Goal: Obtain resource: Download file/media

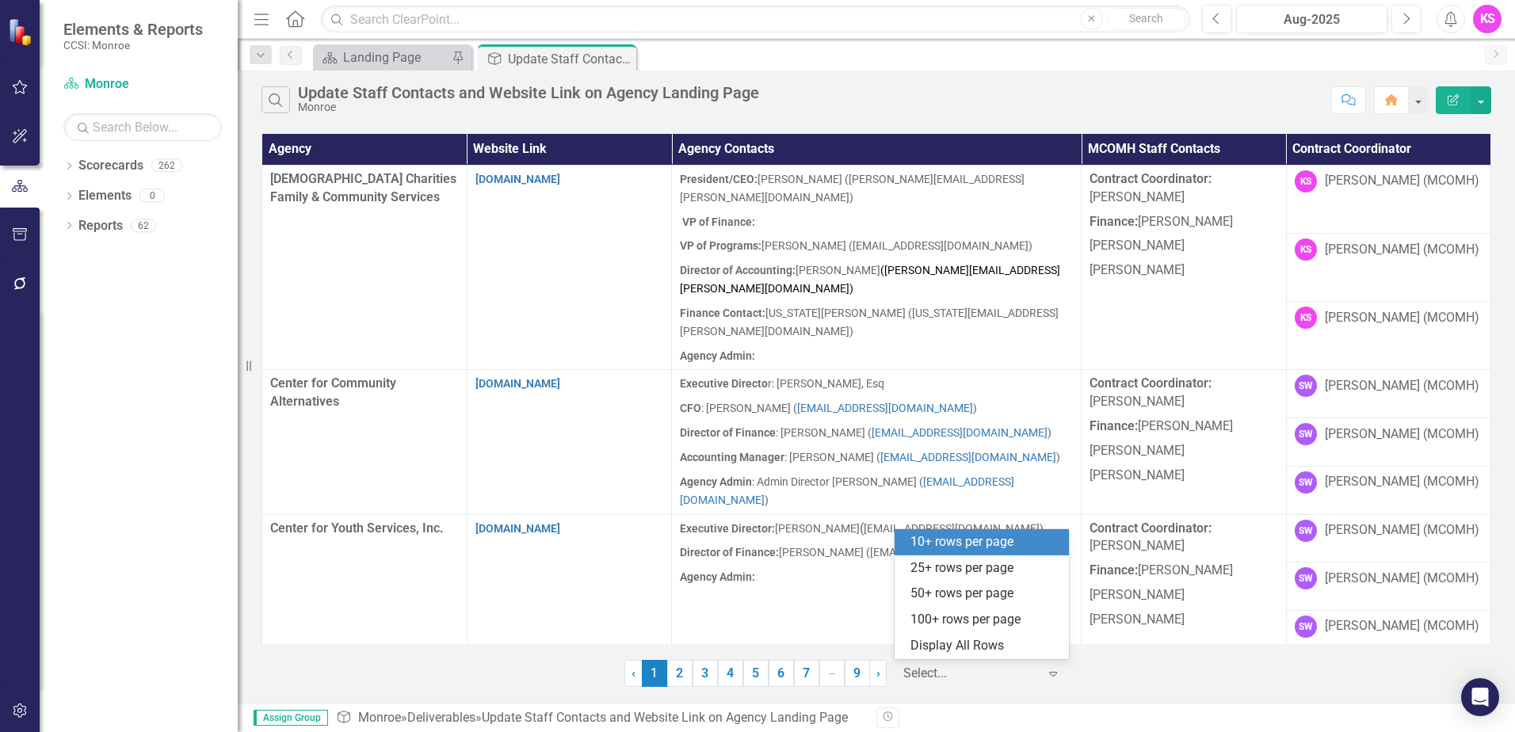
click at [1053, 673] on icon at bounding box center [1053, 674] width 8 height 5
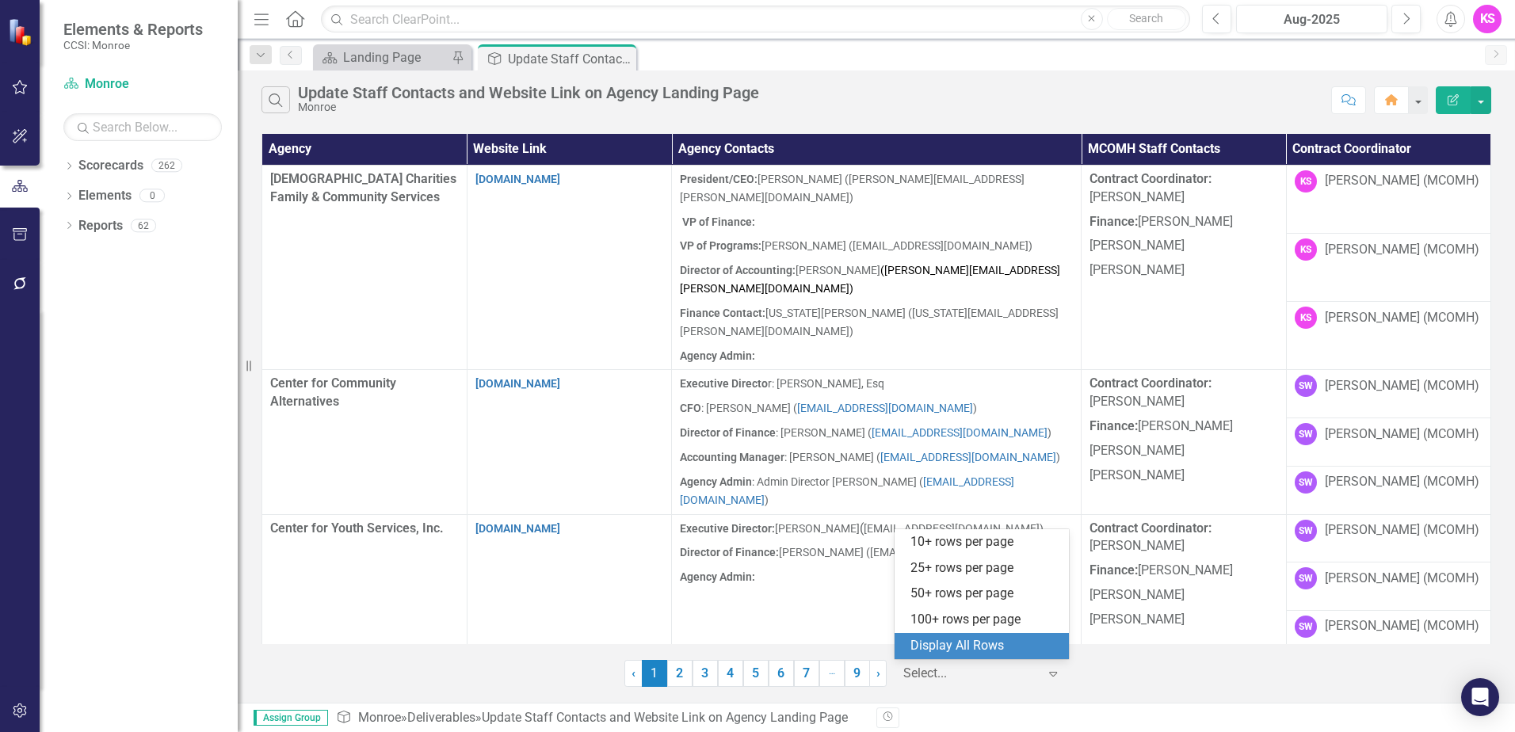
click at [1029, 651] on div "Display All Rows" at bounding box center [985, 646] width 149 height 18
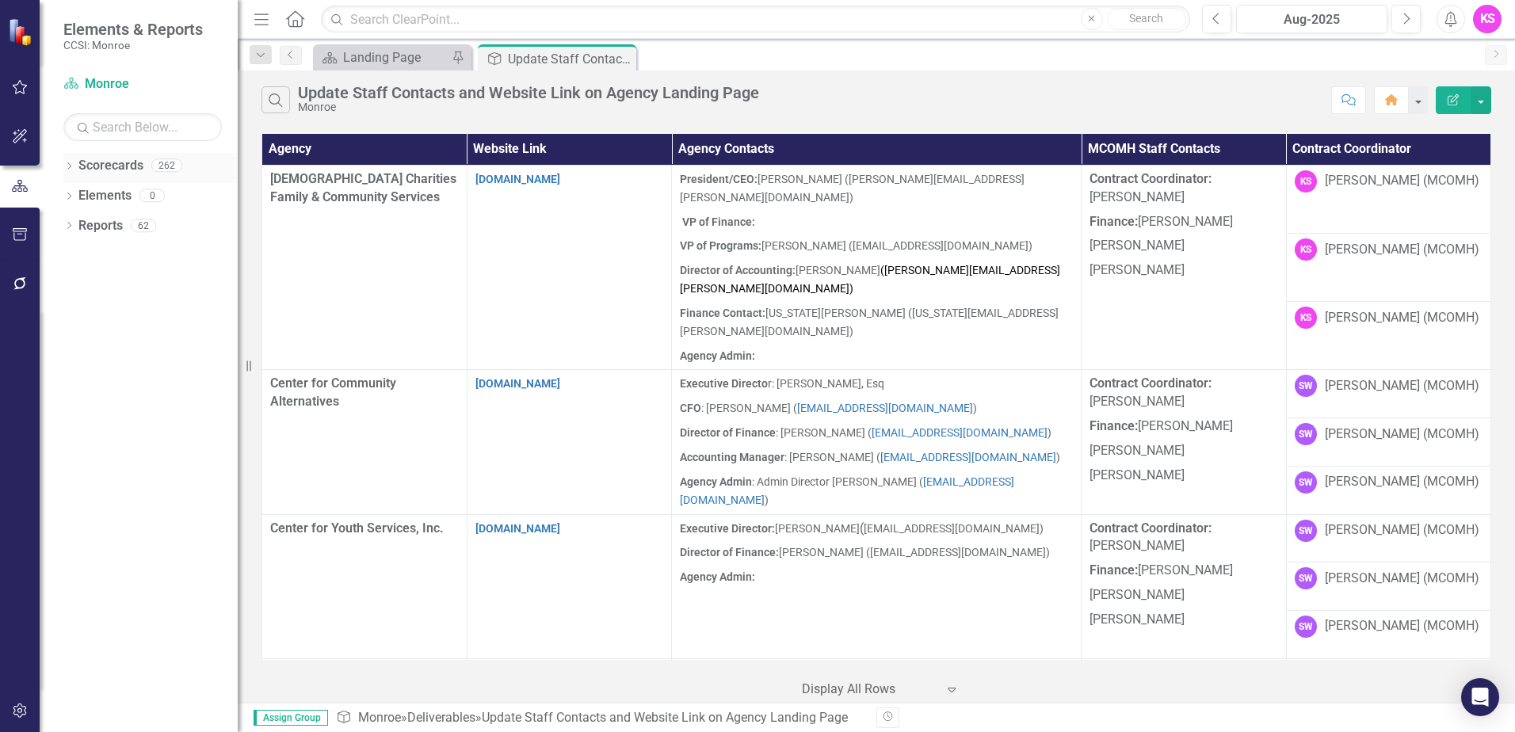
click at [73, 166] on icon "Dropdown" at bounding box center [68, 167] width 11 height 9
click at [80, 189] on div "Dropdown" at bounding box center [77, 195] width 12 height 13
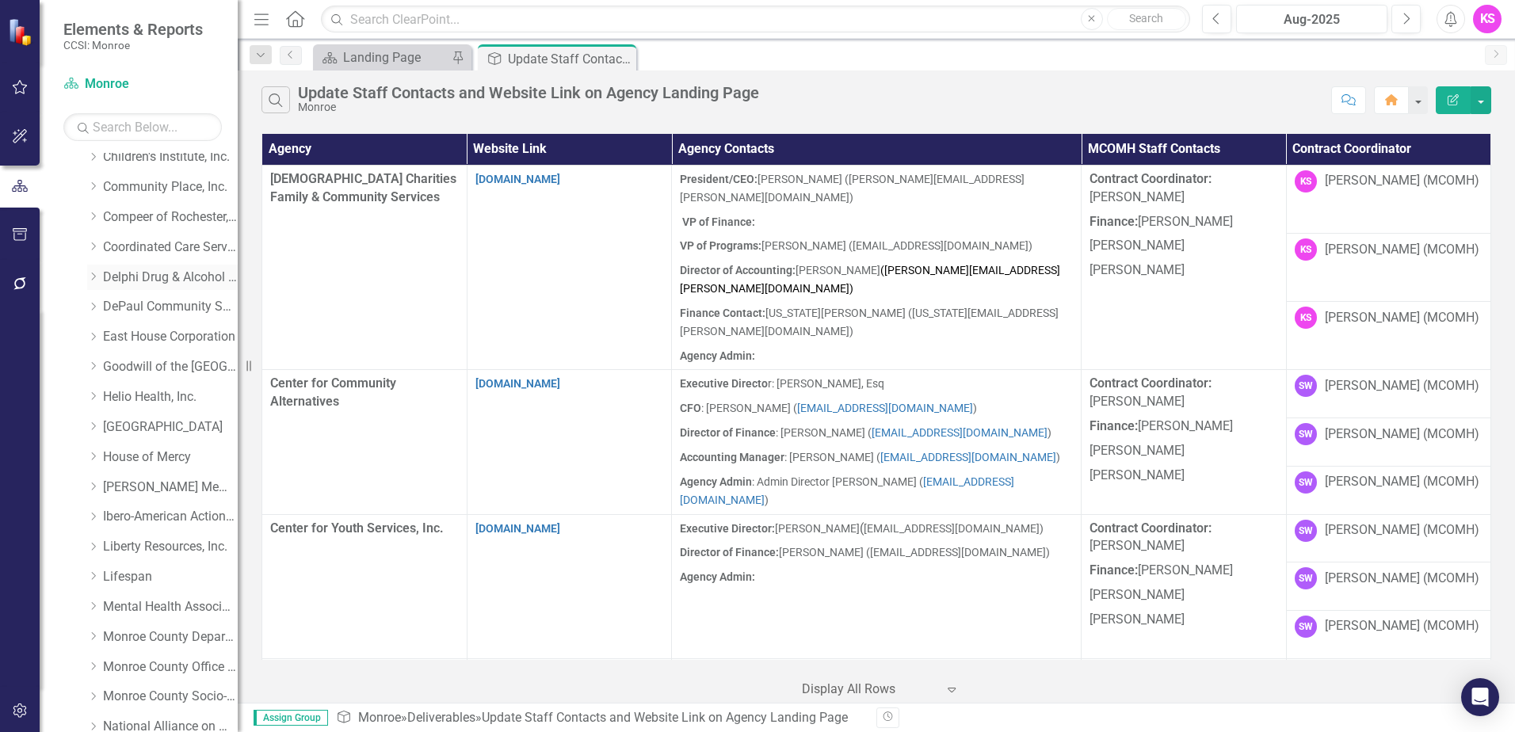
scroll to position [238, 0]
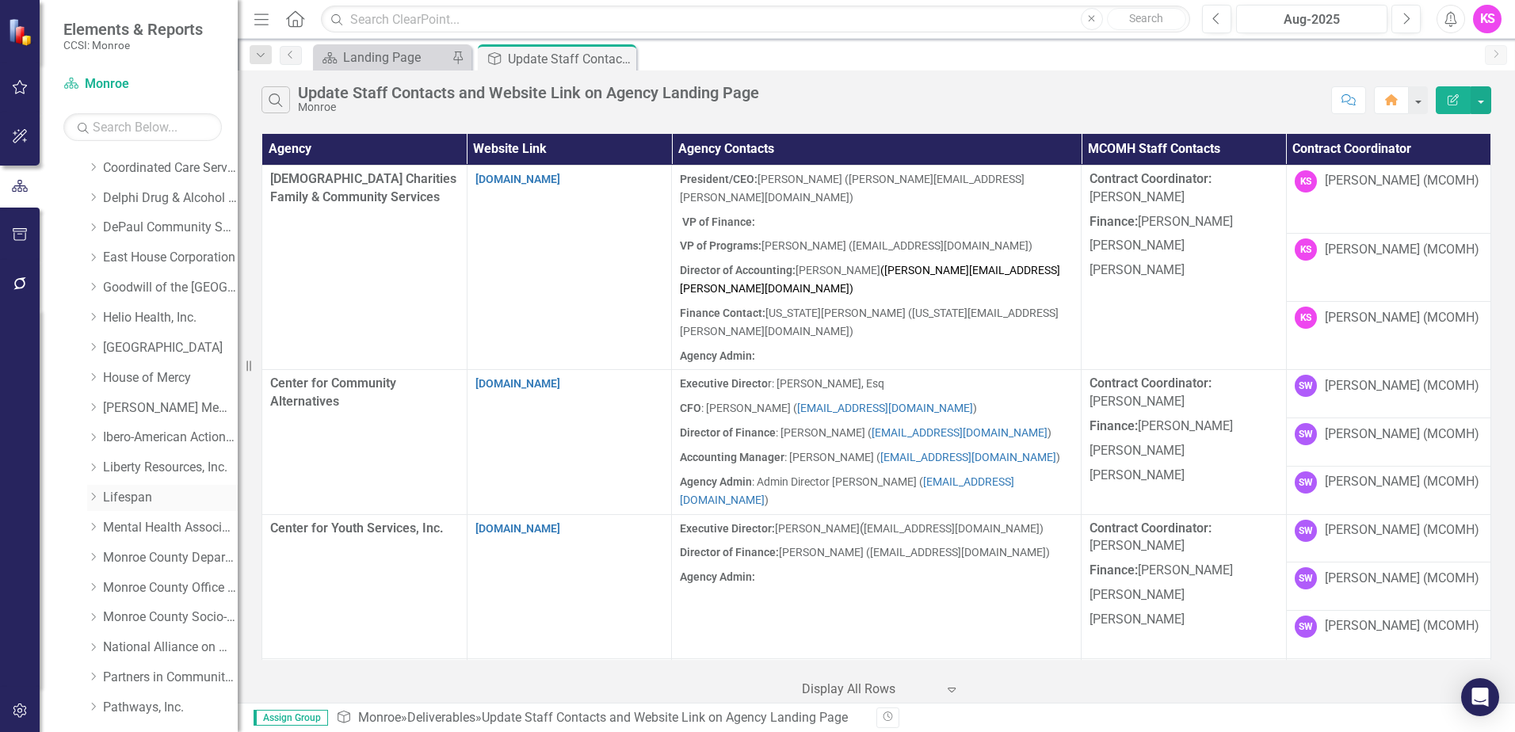
click at [94, 496] on icon at bounding box center [94, 498] width 4 height 8
click at [132, 501] on link "Lifespan" at bounding box center [170, 498] width 135 height 18
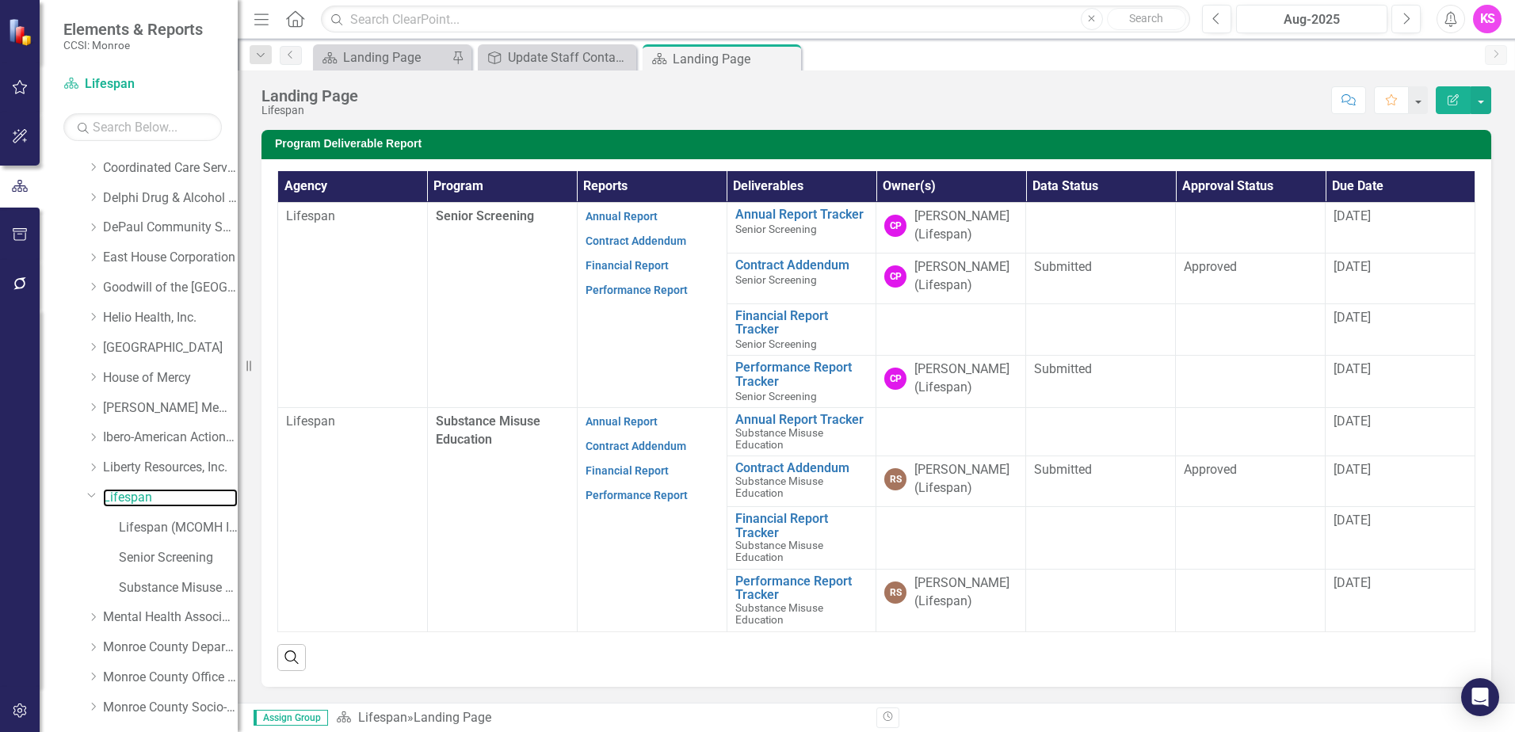
scroll to position [317, 0]
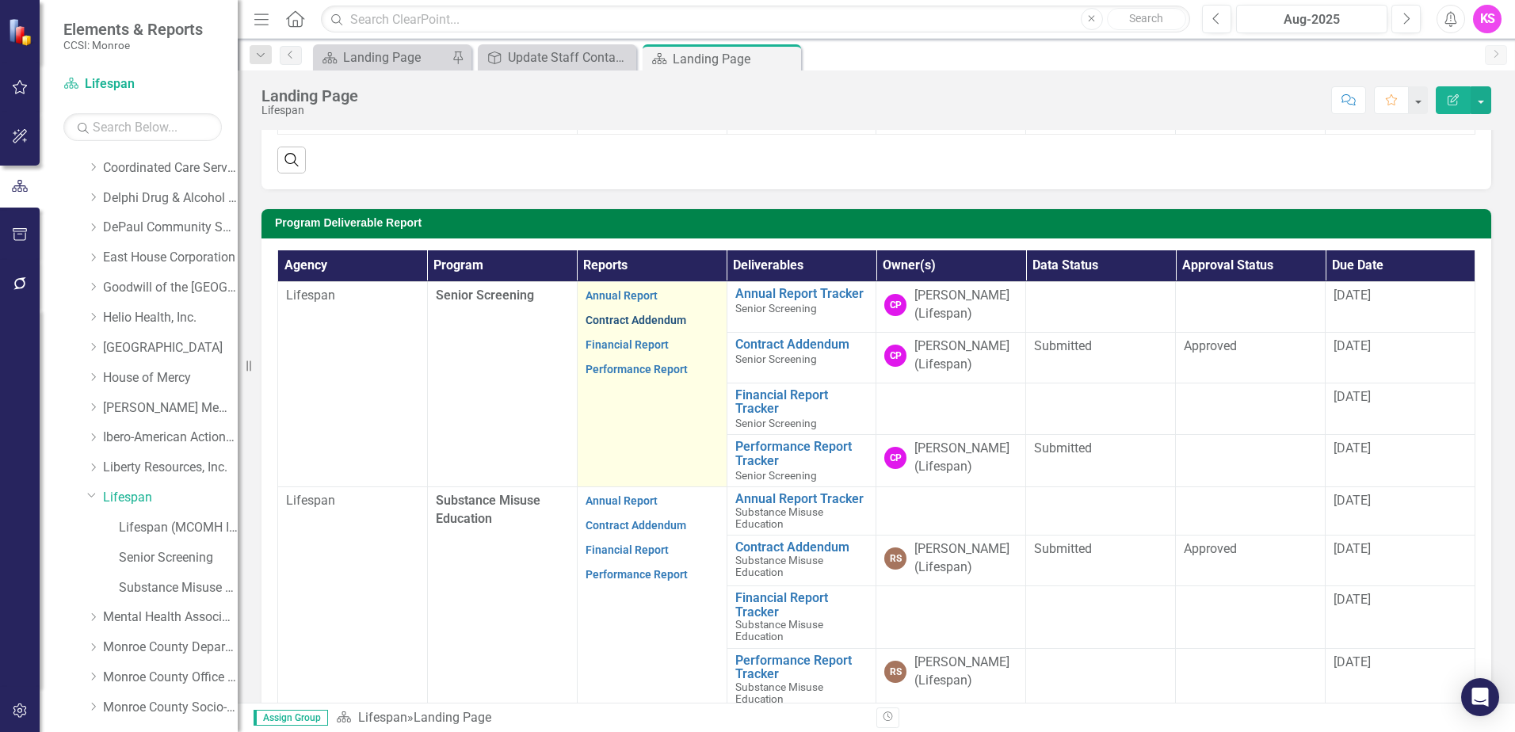
click at [623, 317] on link "Contract Addendum" at bounding box center [636, 320] width 101 height 13
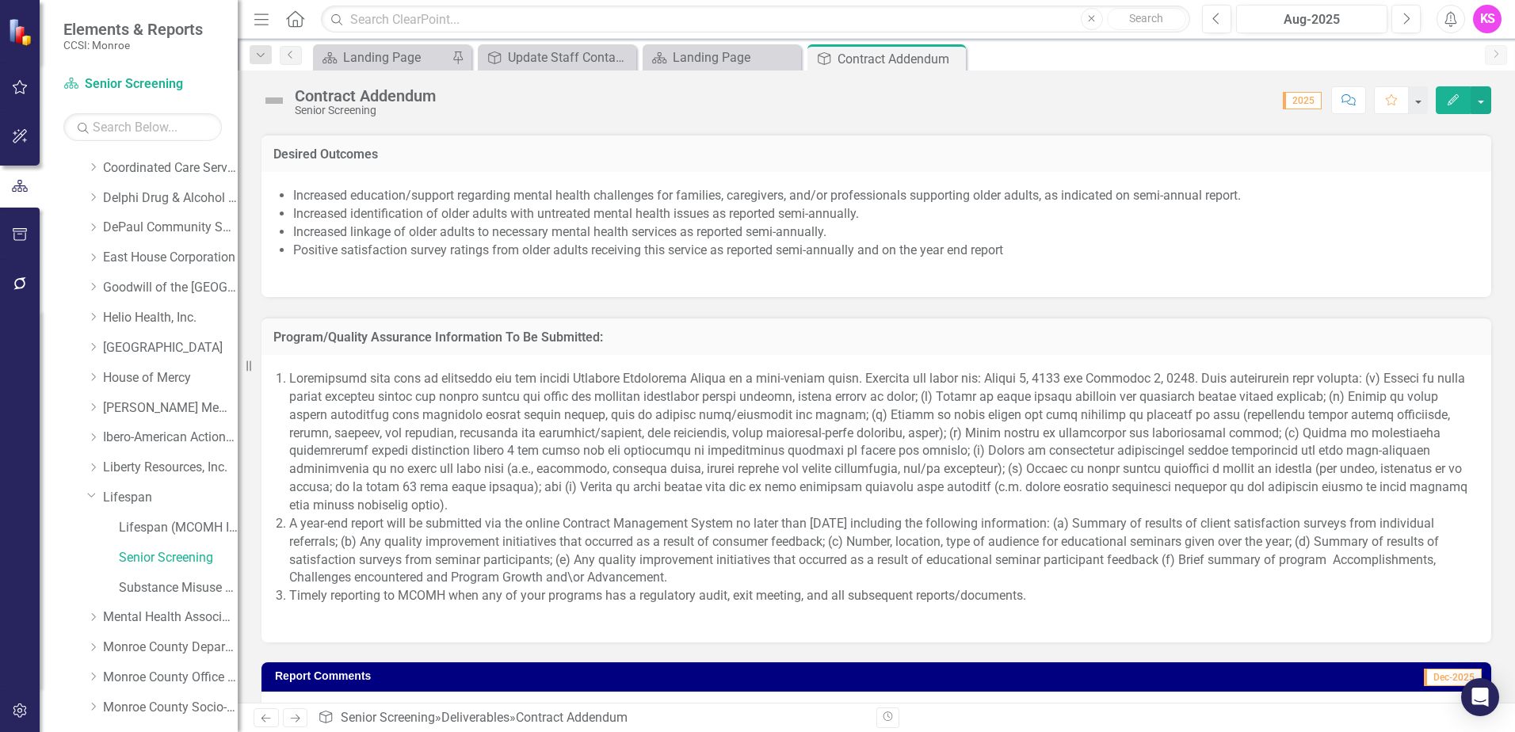
scroll to position [1256, 0]
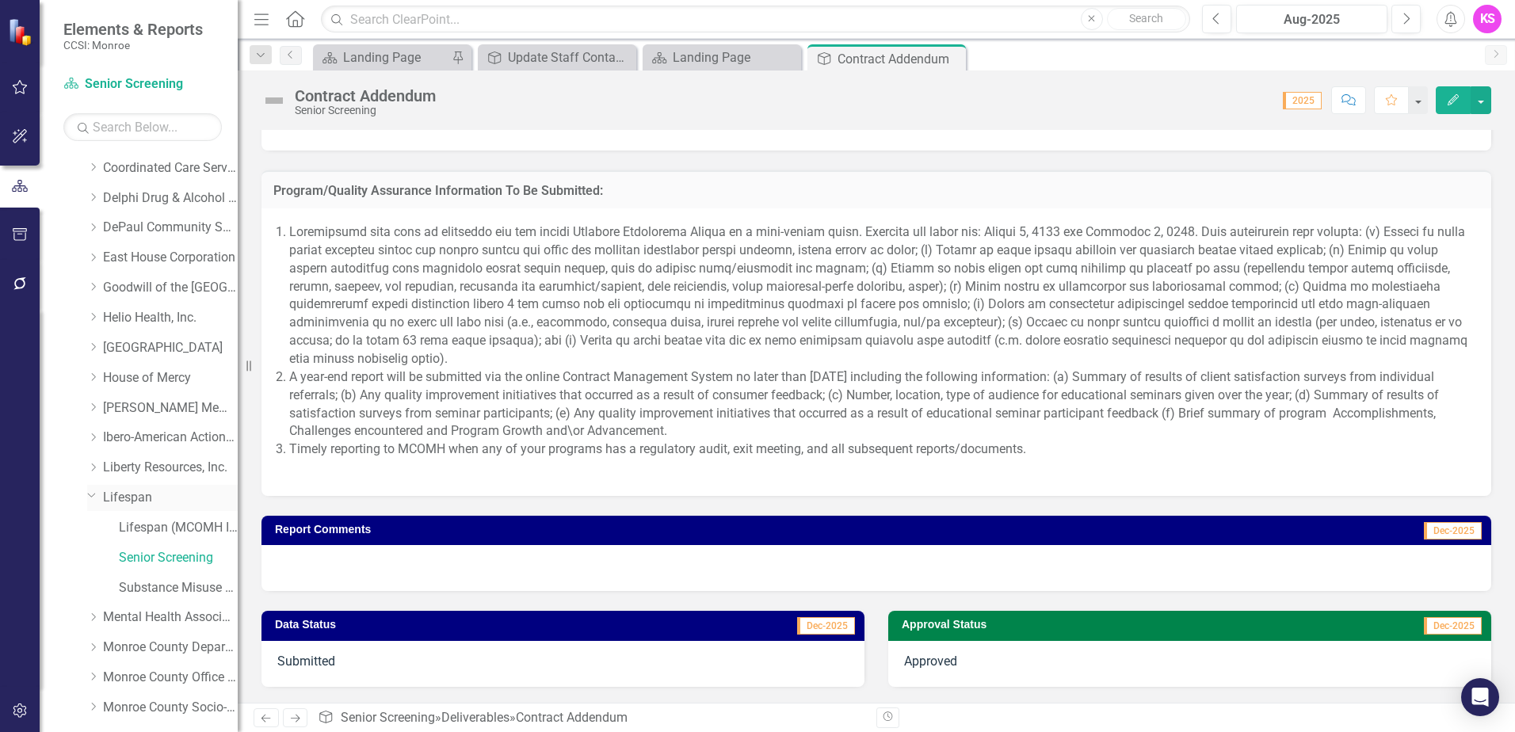
click at [136, 499] on link "Lifespan" at bounding box center [170, 498] width 135 height 18
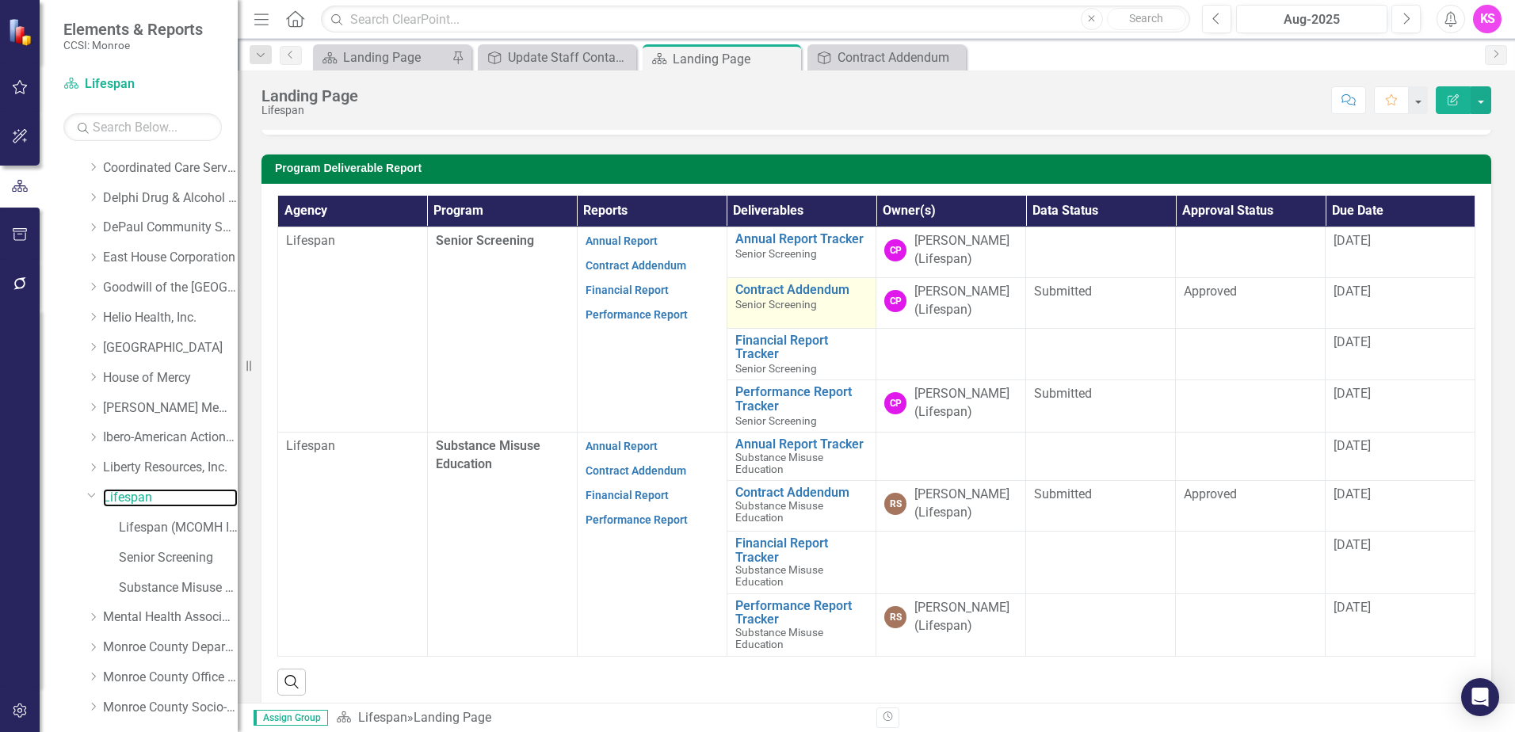
scroll to position [396, 0]
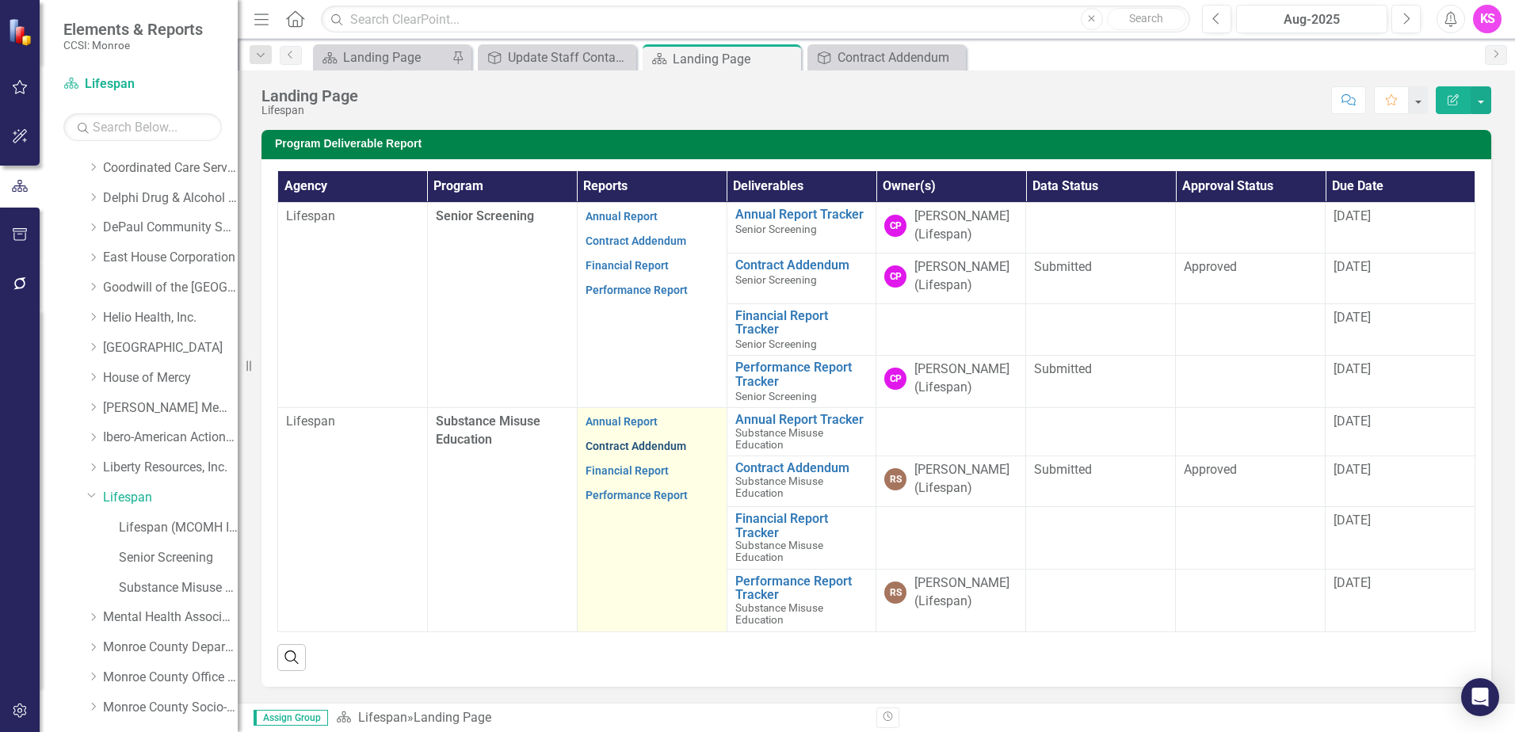
click at [621, 444] on link "Contract Addendum" at bounding box center [636, 446] width 101 height 13
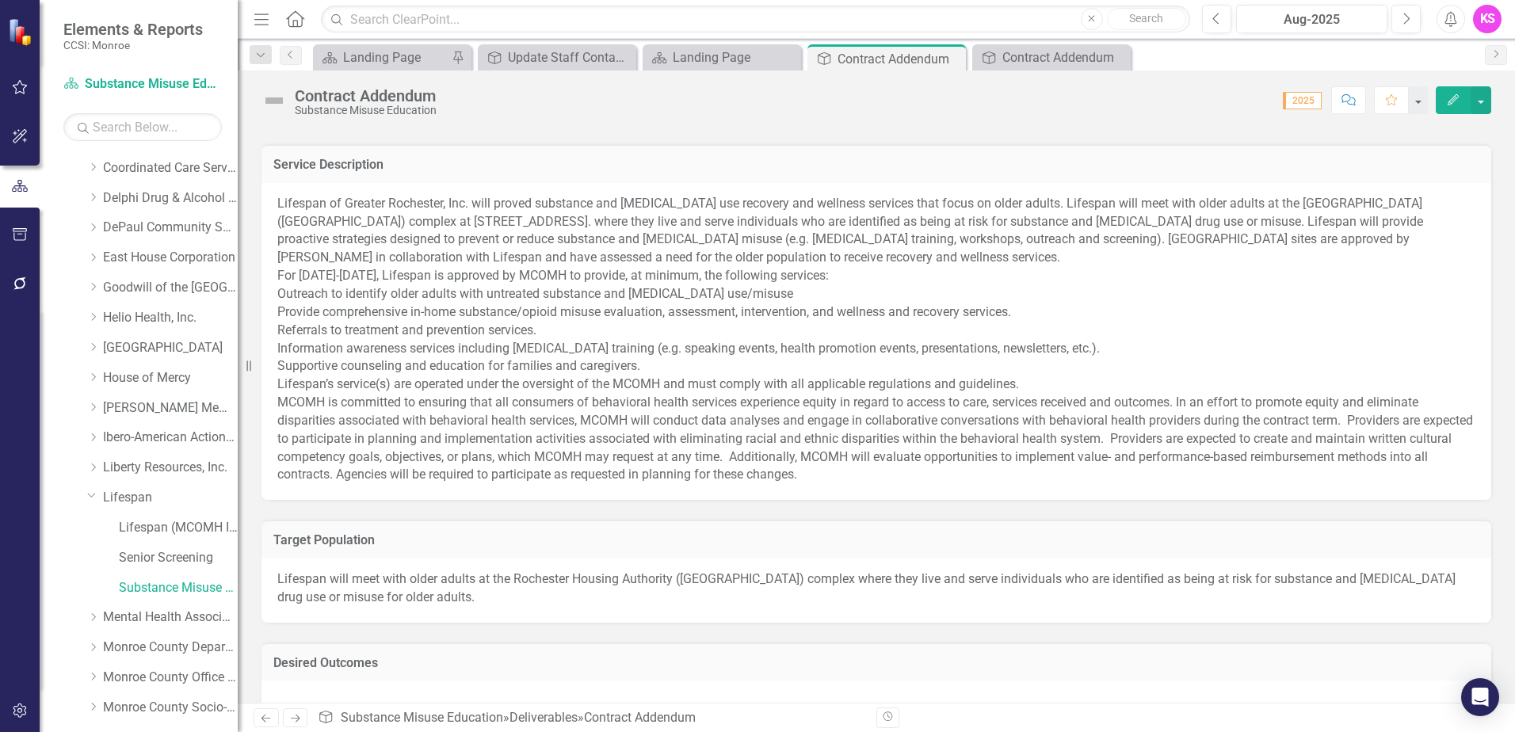
scroll to position [634, 0]
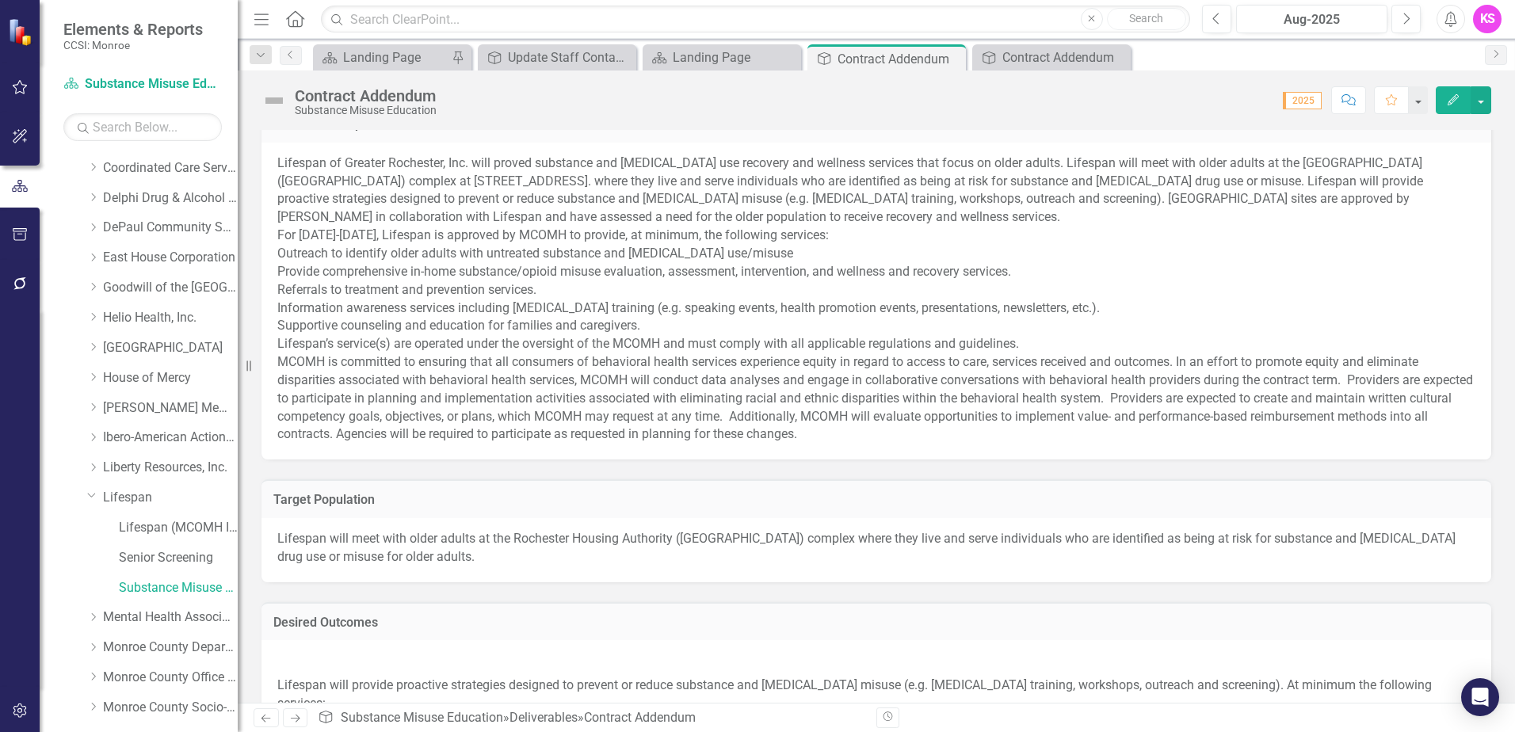
click at [539, 206] on p "Lifespan of Greater Rochester, Inc. will proved substance and opioid use recove…" at bounding box center [876, 300] width 1198 height 290
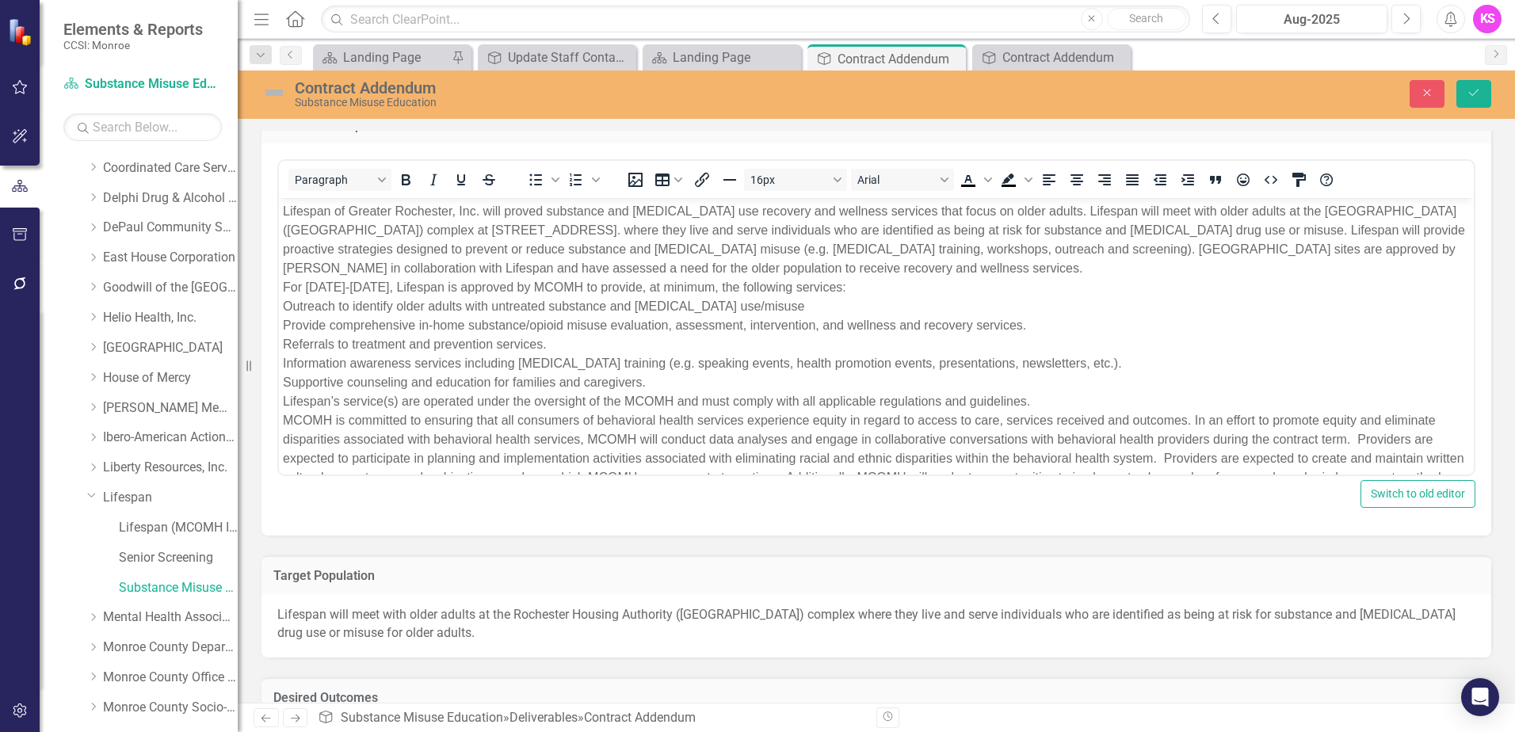
scroll to position [0, 0]
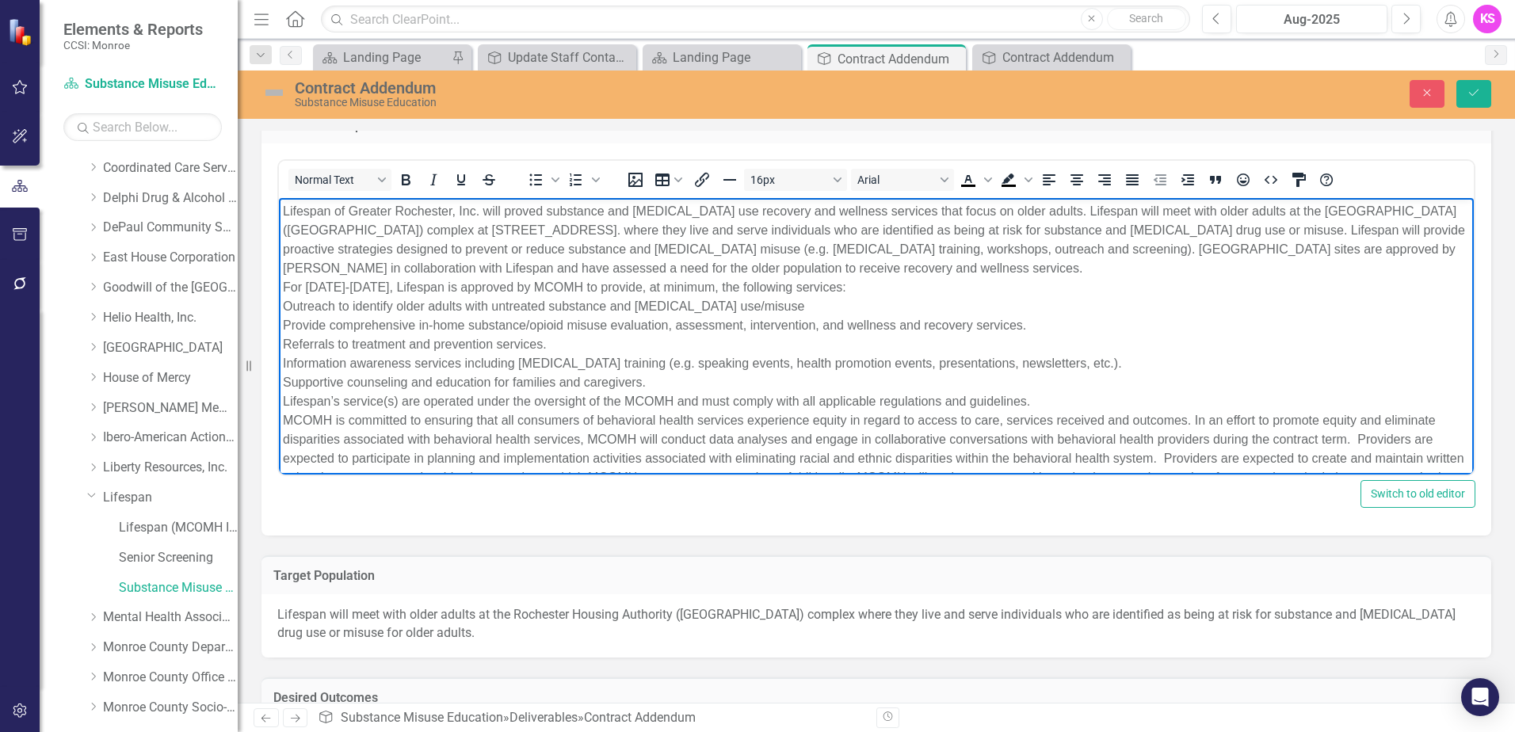
click at [591, 230] on p "Lifespan of Greater Rochester, Inc. will proved substance and opioid use recove…" at bounding box center [876, 354] width 1187 height 304
click at [333, 285] on p "Lifespan of Greater Rochester, Inc. will proved substance and opioid use recove…" at bounding box center [876, 354] width 1187 height 304
click at [364, 286] on p "Lifespan of Greater Rochester, Inc. will proved substance and opioid use recove…" at bounding box center [876, 354] width 1187 height 304
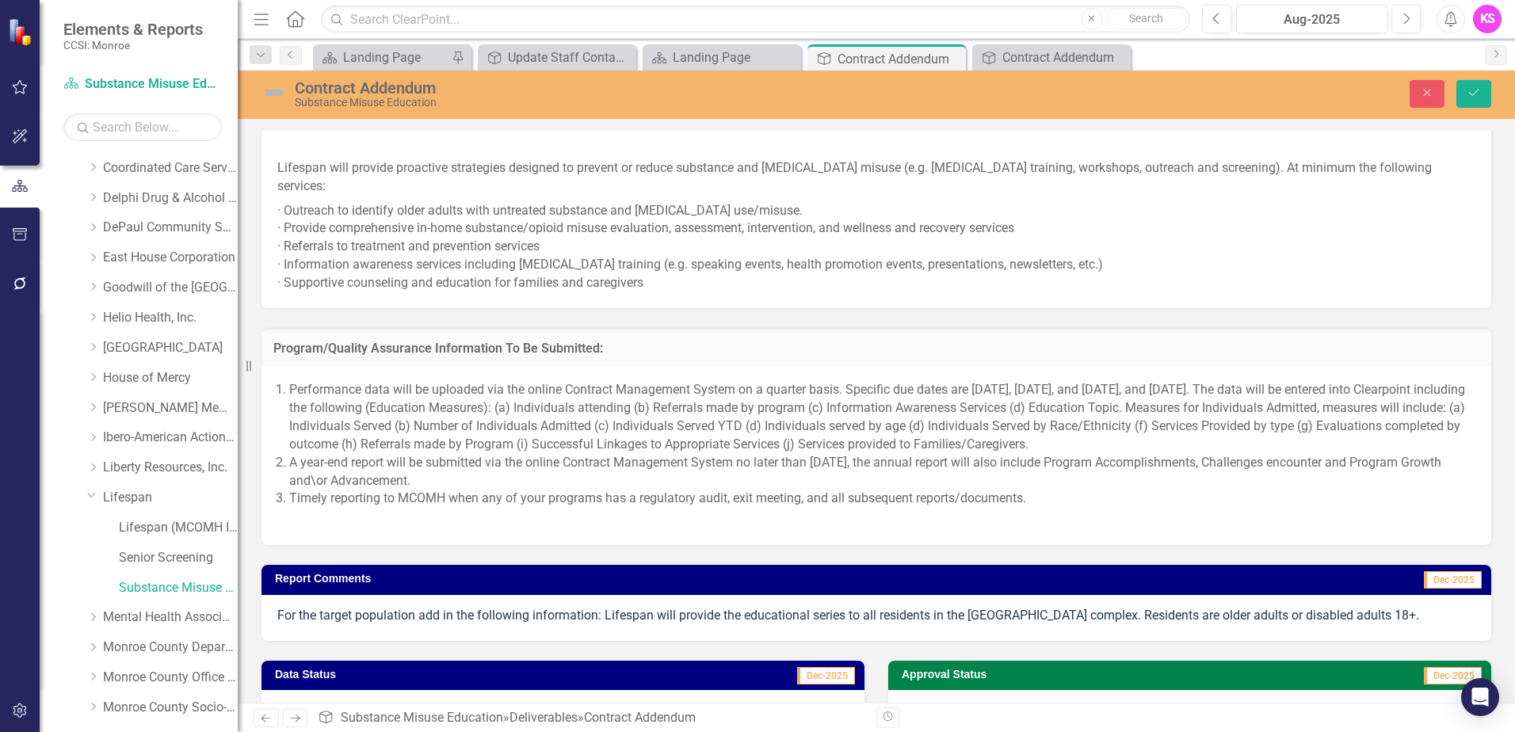
scroll to position [1259, 0]
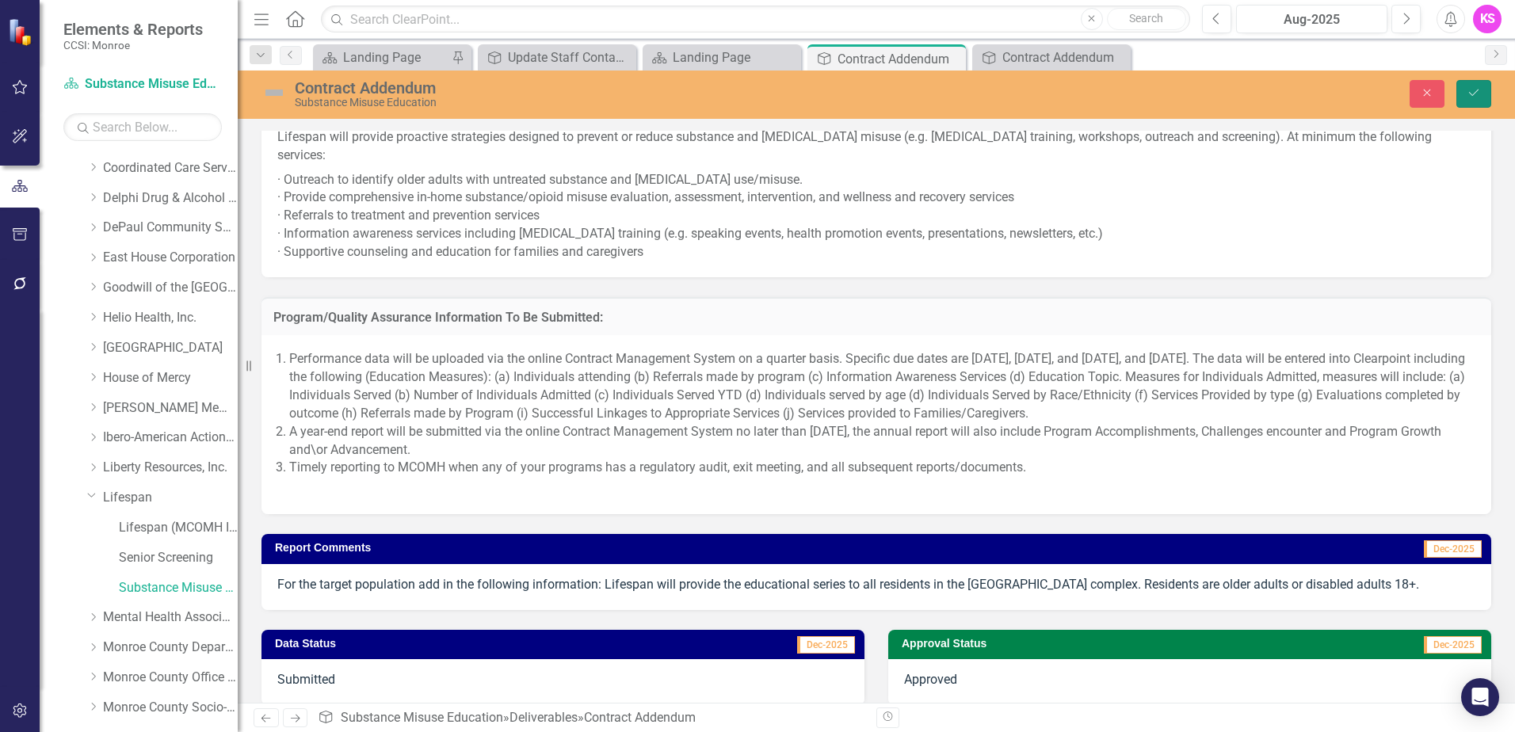
drag, startPoint x: 1473, startPoint y: 92, endPoint x: 1465, endPoint y: 99, distance: 10.7
click at [1473, 92] on icon "Save" at bounding box center [1474, 92] width 14 height 11
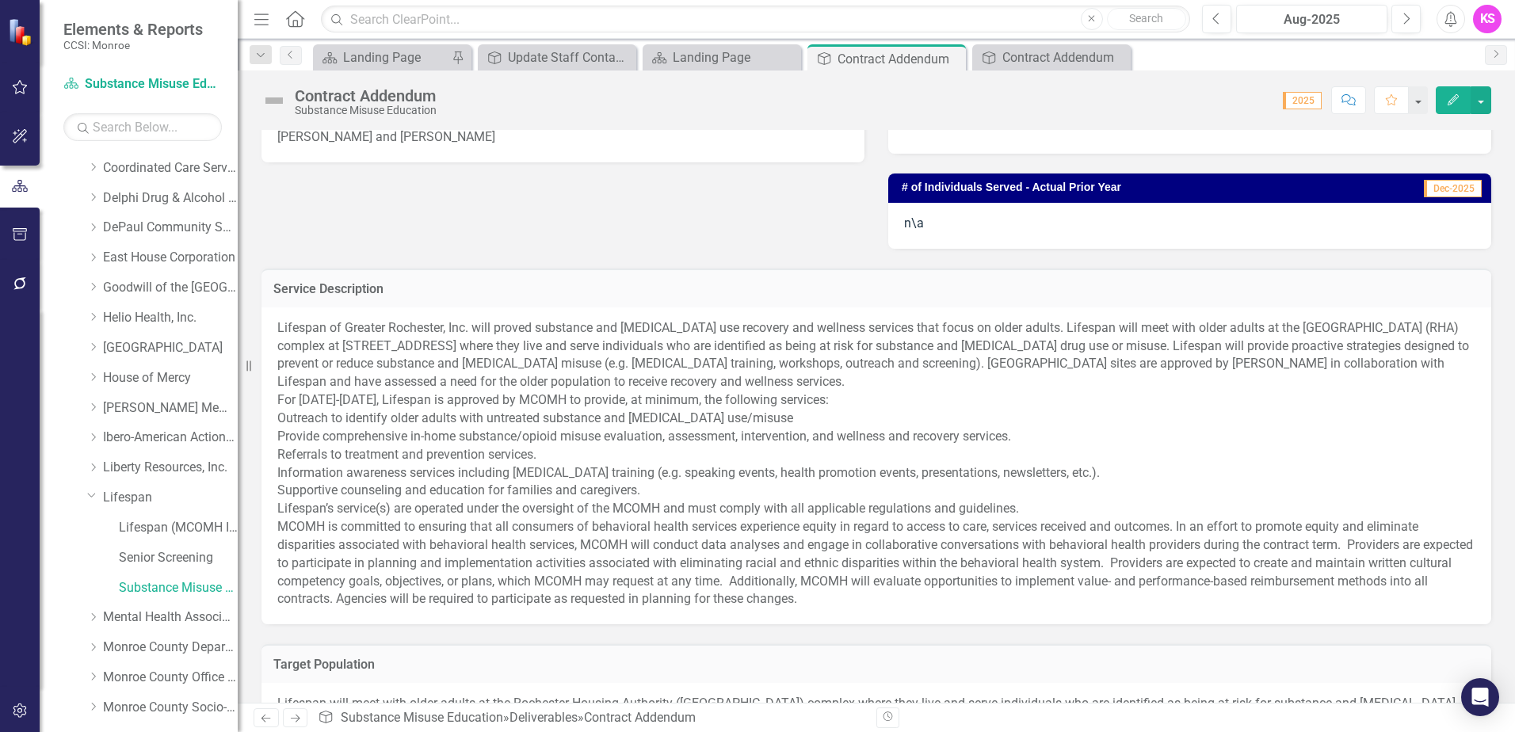
scroll to position [0, 0]
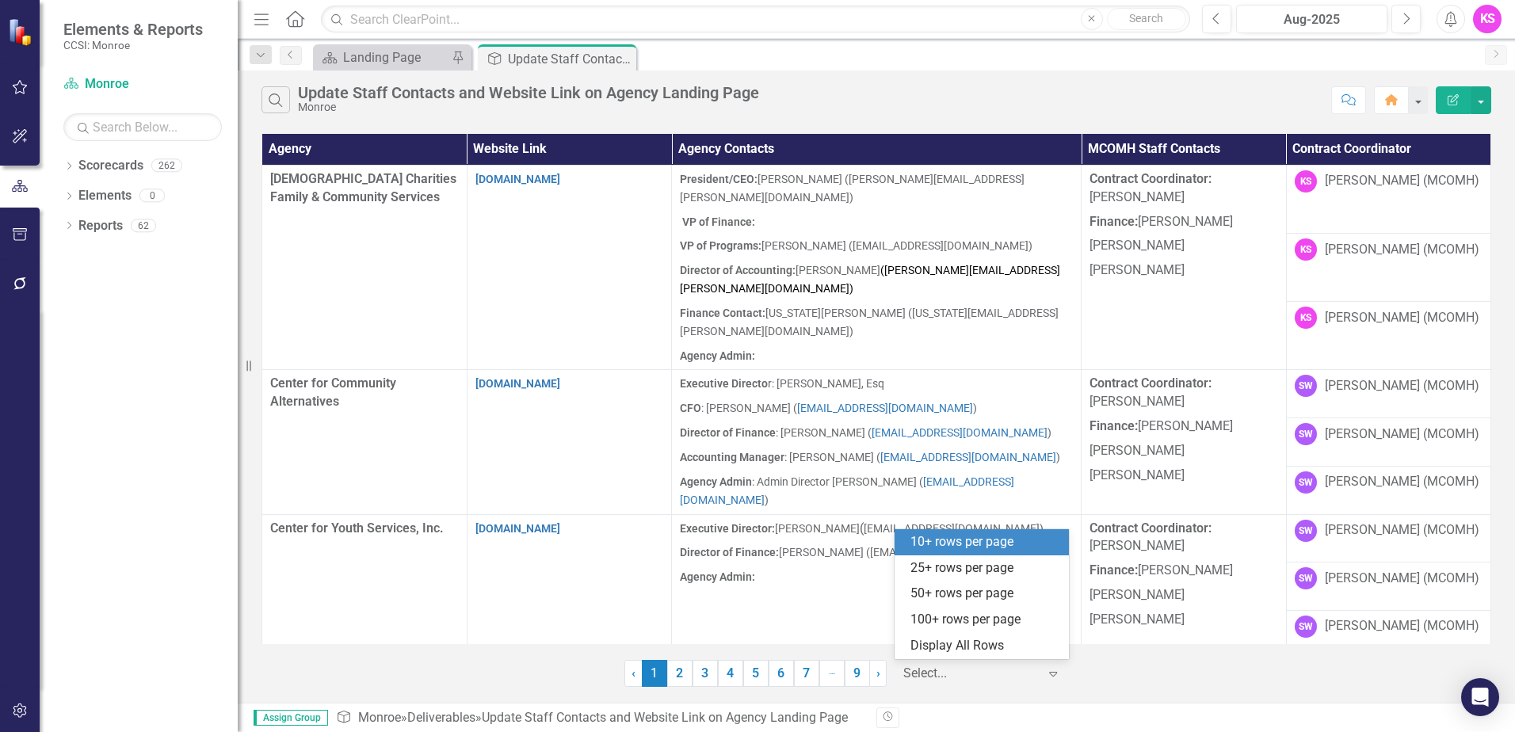
click at [1050, 674] on icon "Expand" at bounding box center [1053, 673] width 16 height 13
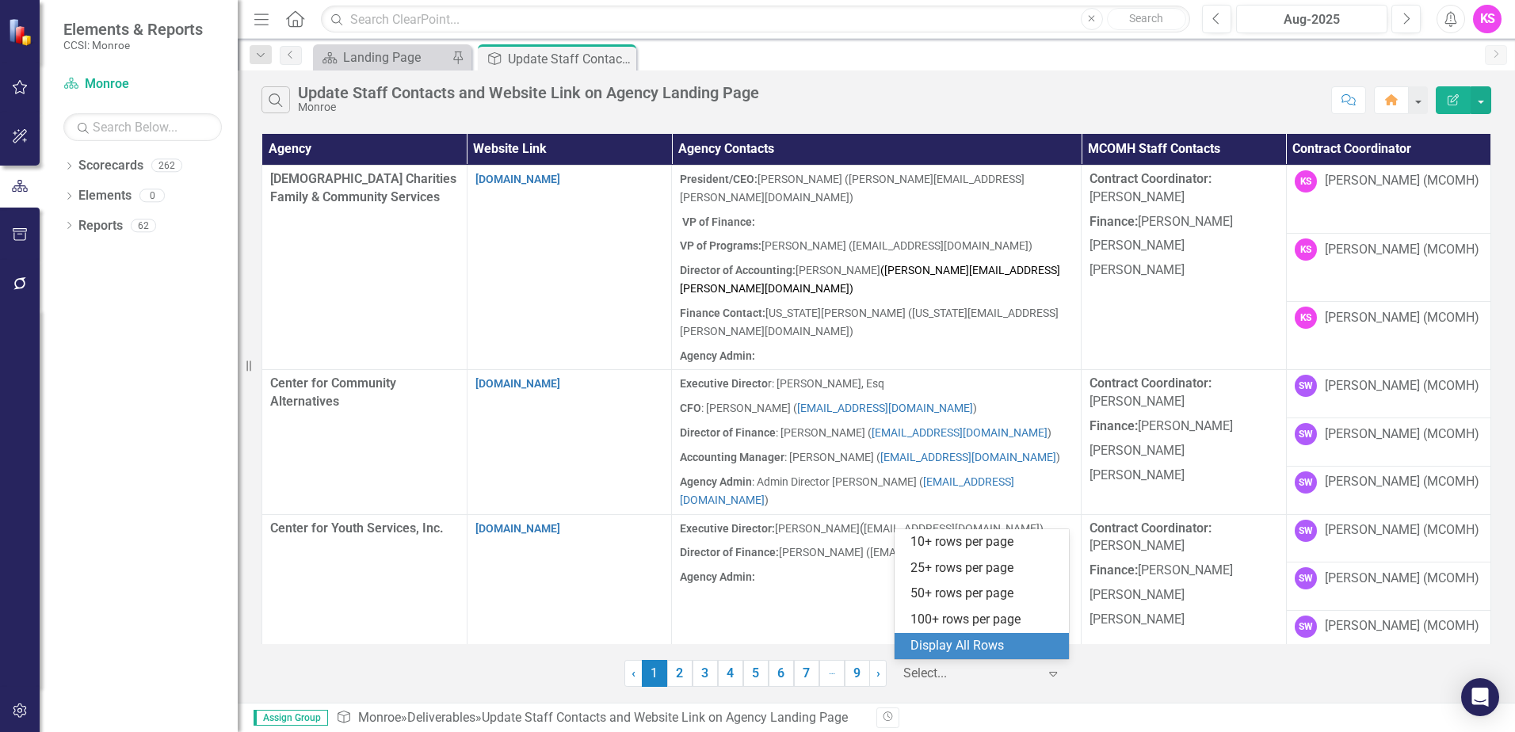
click at [975, 647] on div "Display All Rows" at bounding box center [985, 646] width 149 height 18
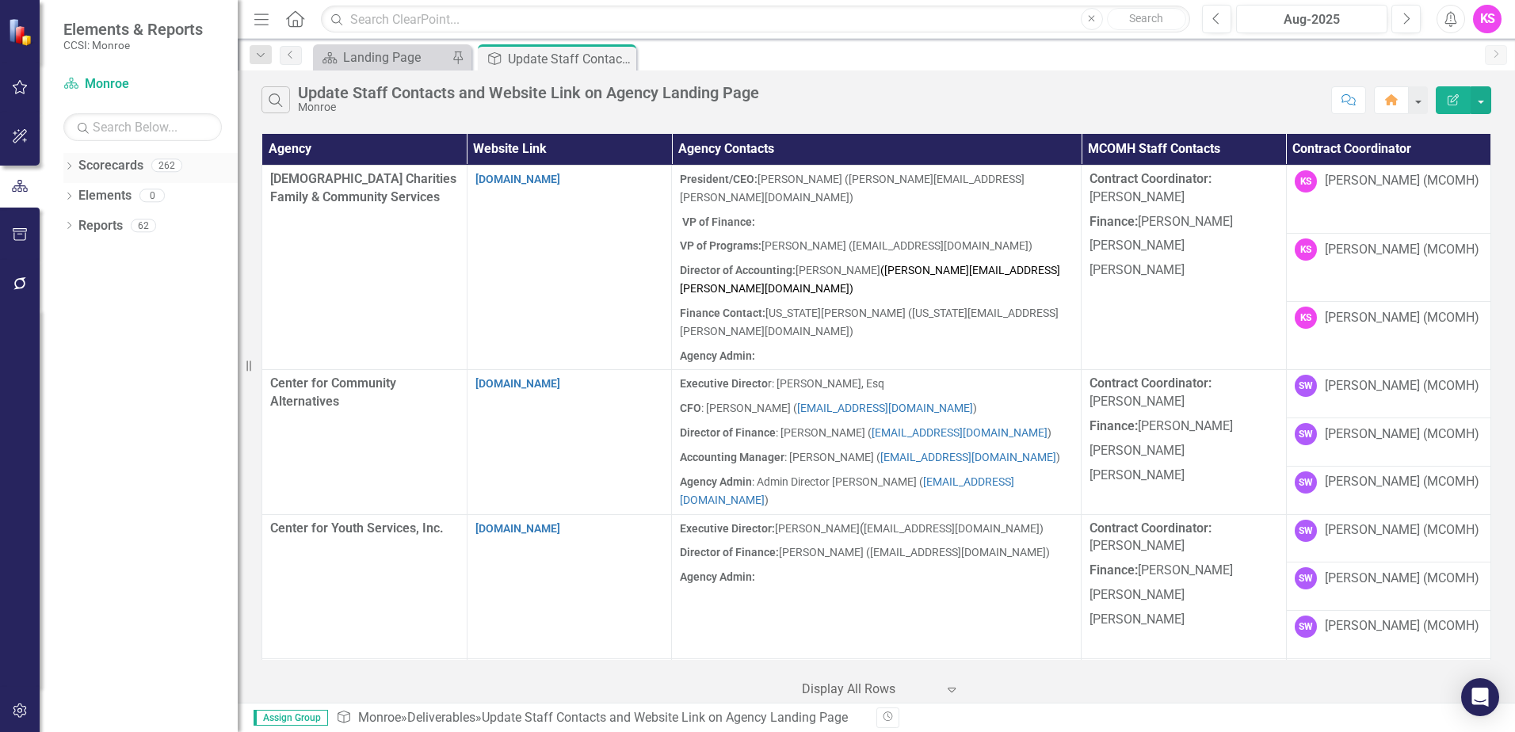
click at [71, 165] on icon at bounding box center [69, 165] width 4 height 7
click at [76, 195] on icon "Dropdown" at bounding box center [77, 195] width 12 height 10
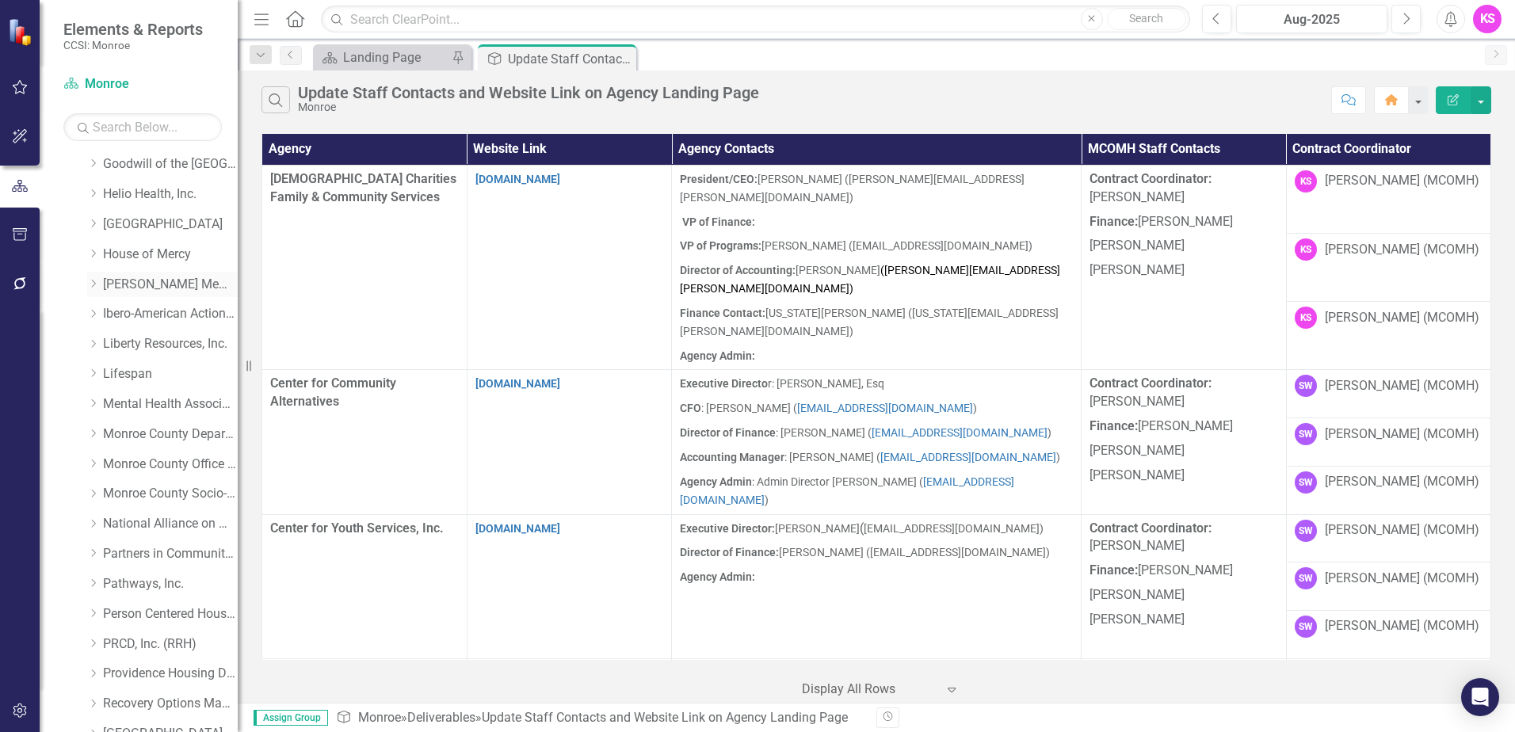
scroll to position [396, 0]
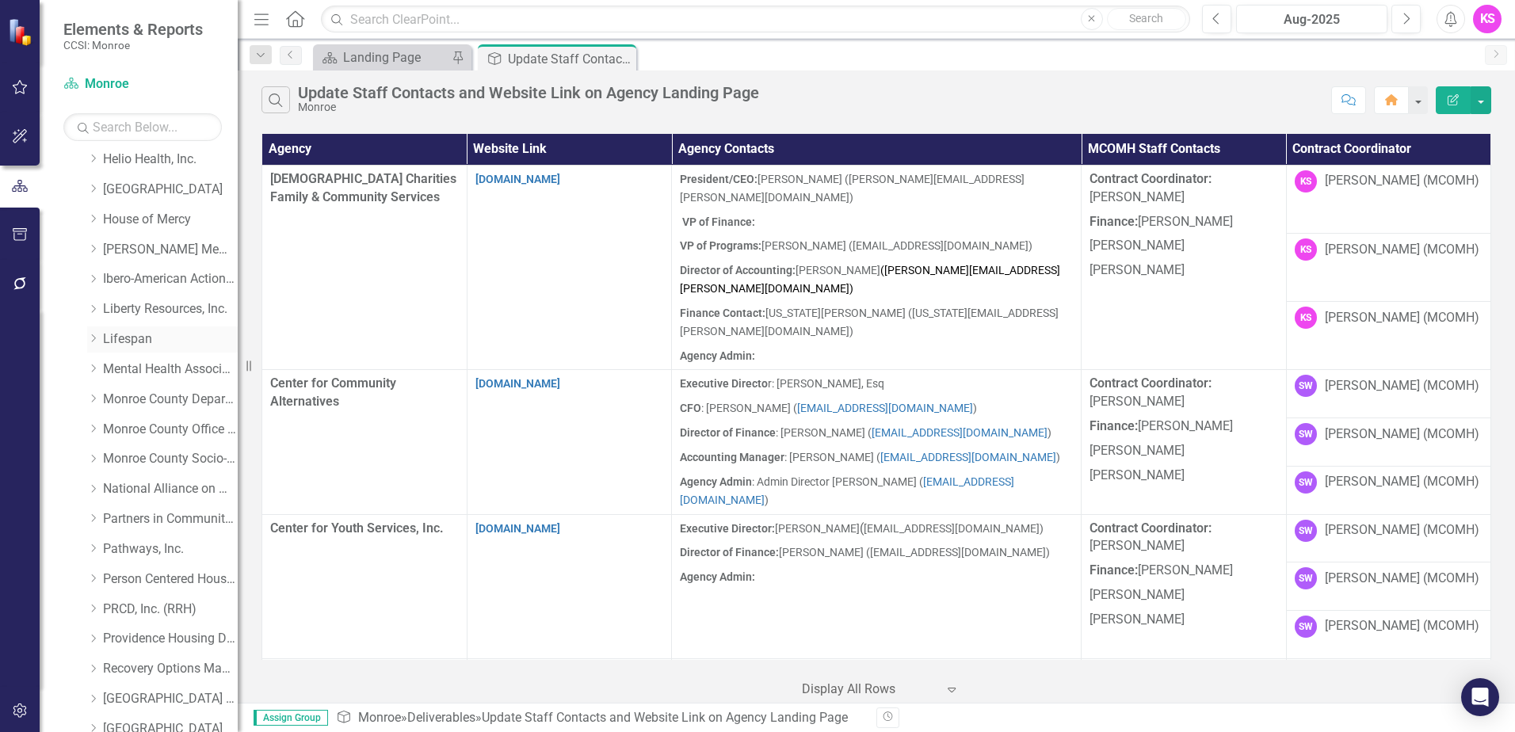
click at [94, 339] on icon "Dropdown" at bounding box center [93, 339] width 12 height 10
click at [137, 340] on link "Lifespan" at bounding box center [170, 340] width 135 height 18
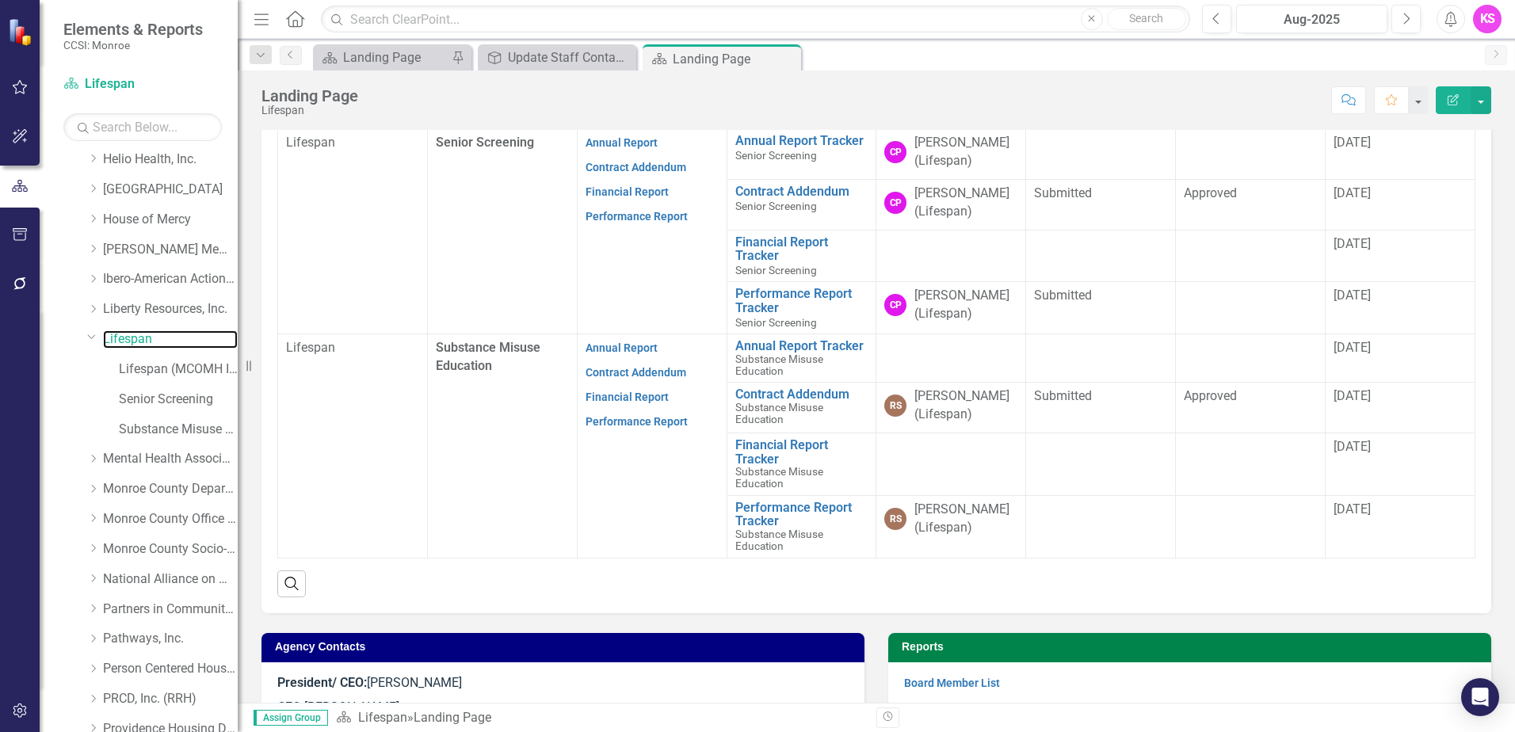
scroll to position [476, 0]
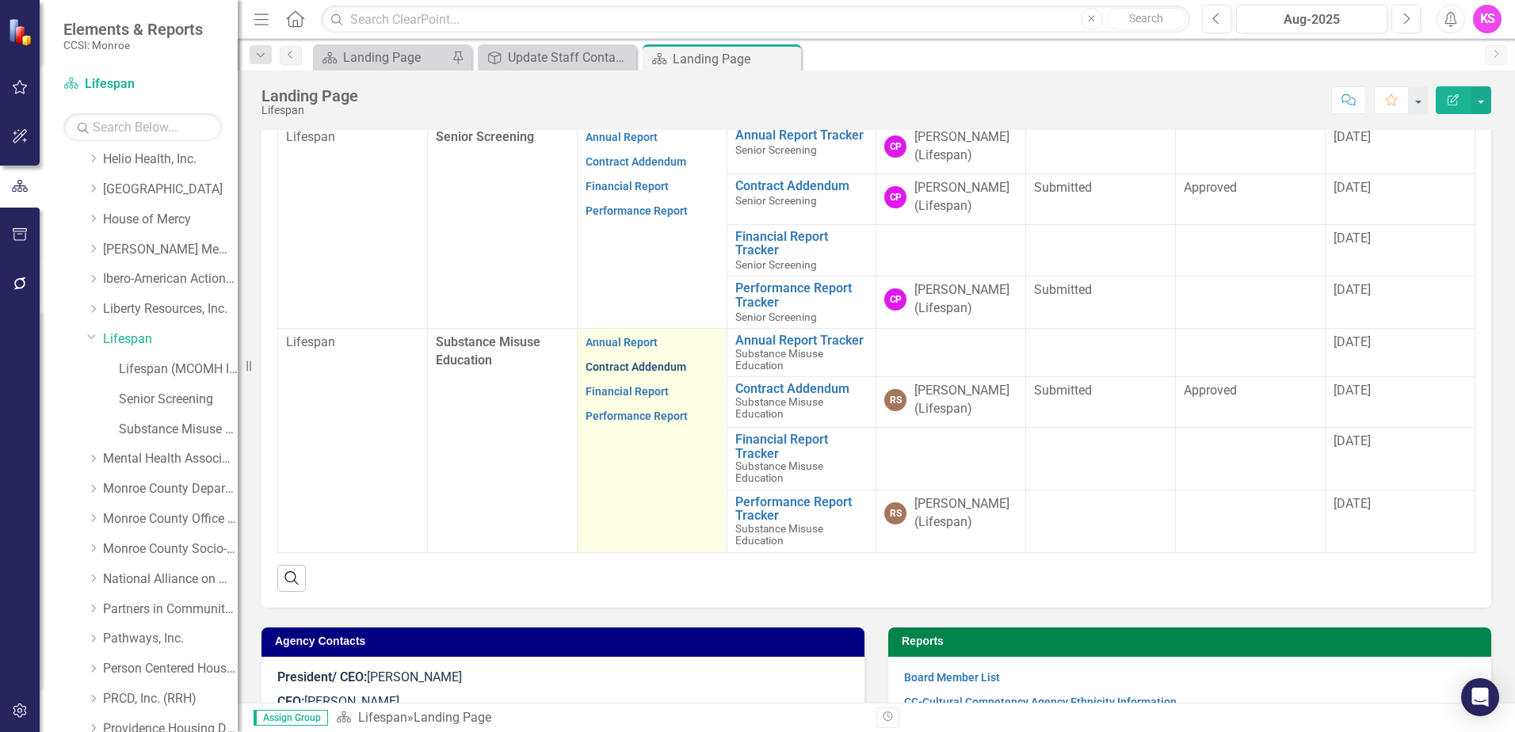
click at [637, 368] on link "Contract Addendum" at bounding box center [636, 367] width 101 height 13
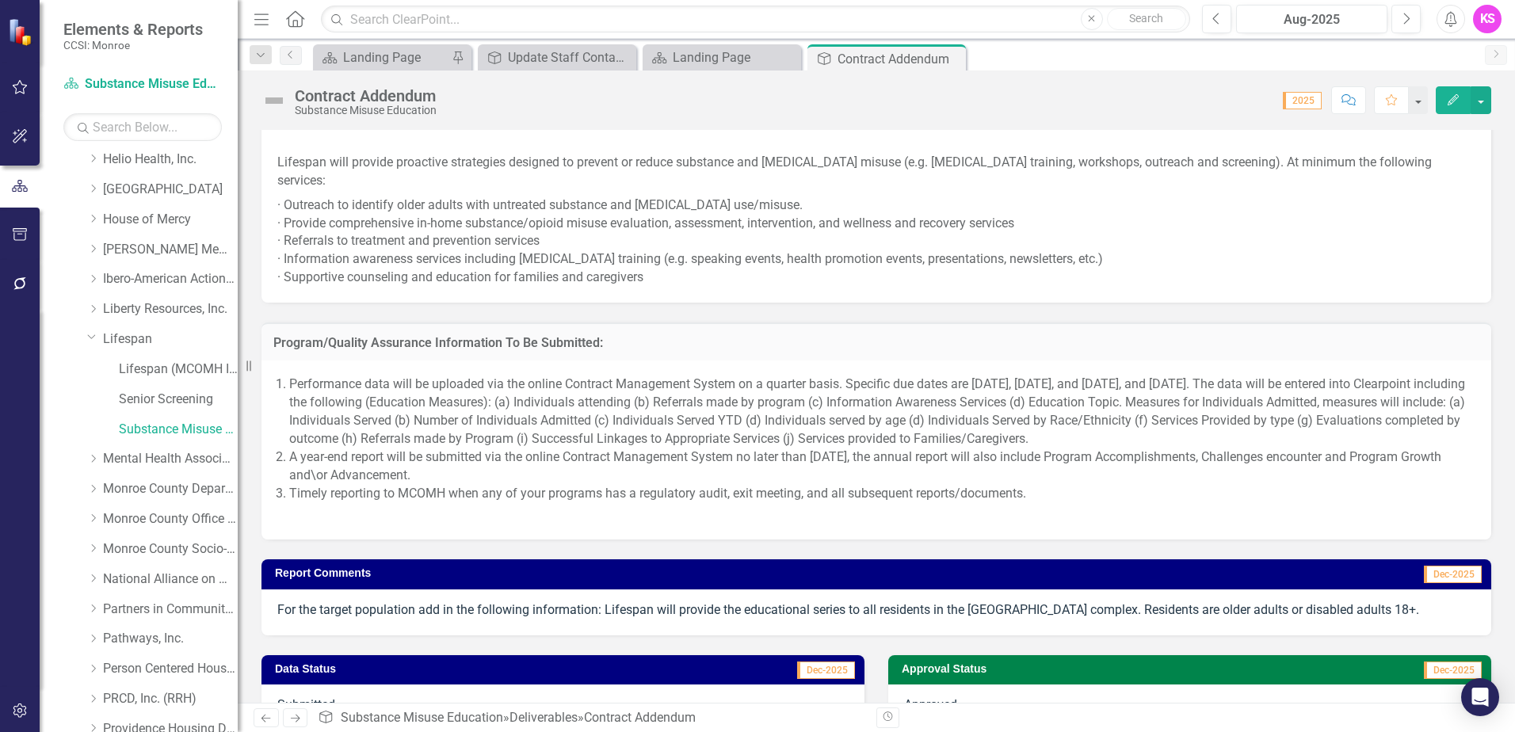
scroll to position [1183, 0]
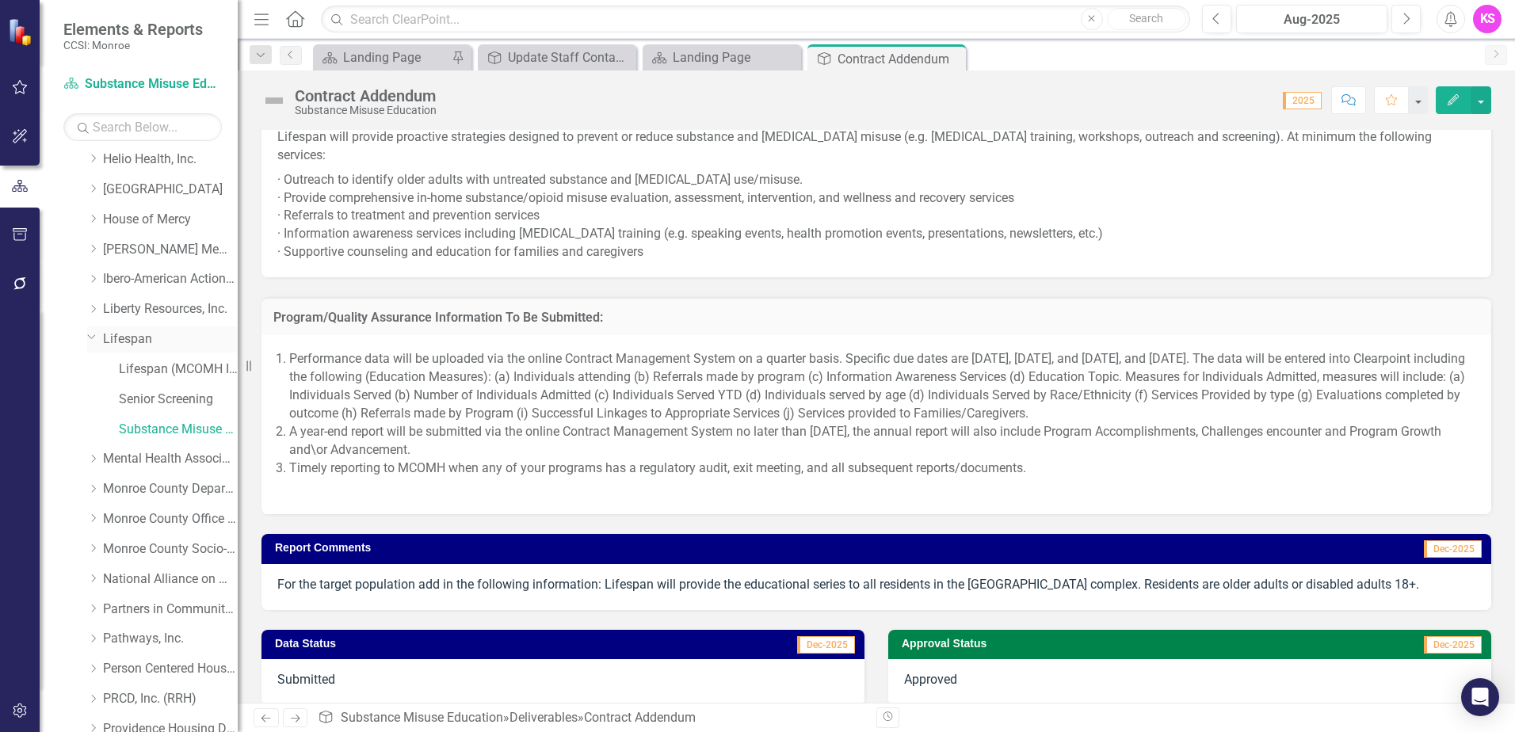
click at [139, 334] on link "Lifespan" at bounding box center [170, 340] width 135 height 18
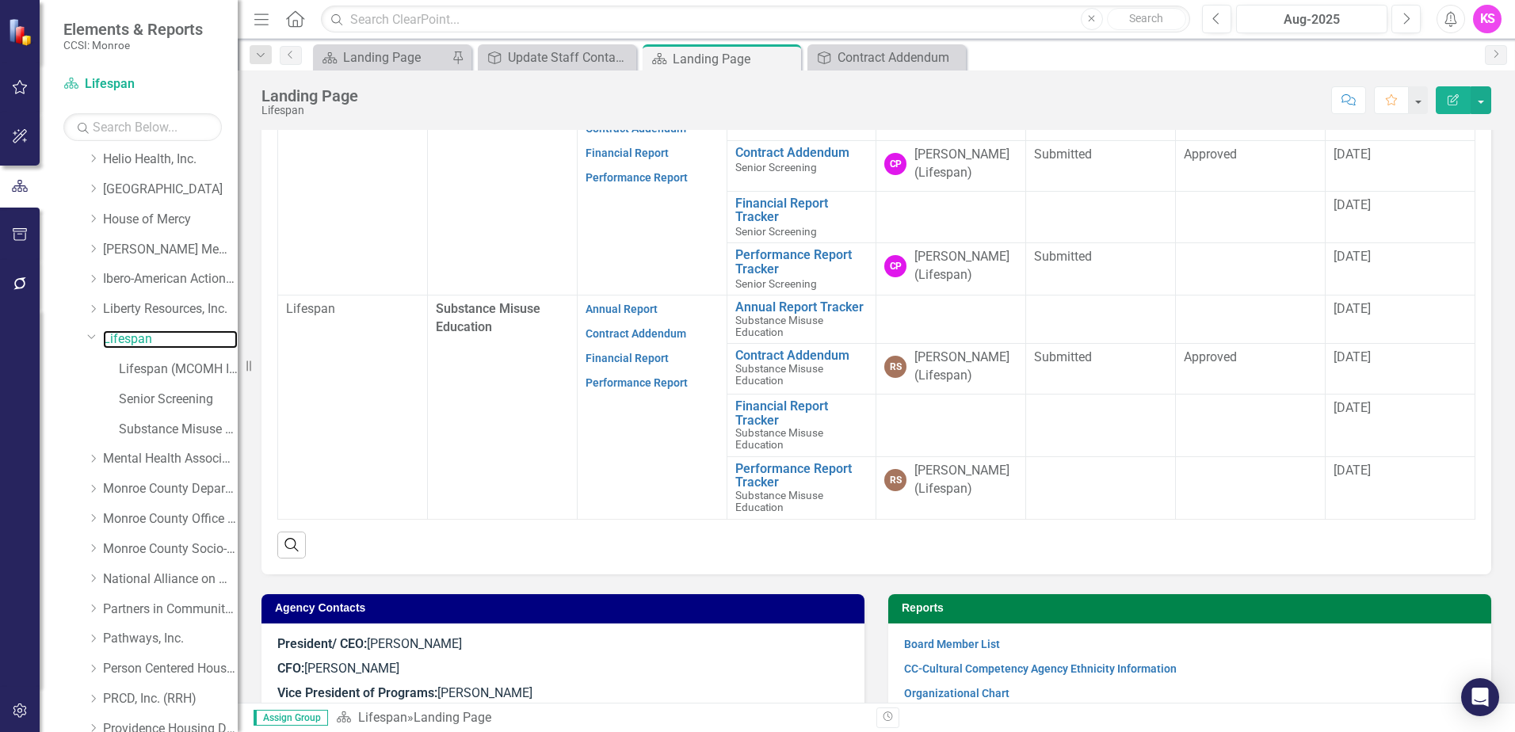
scroll to position [555, 0]
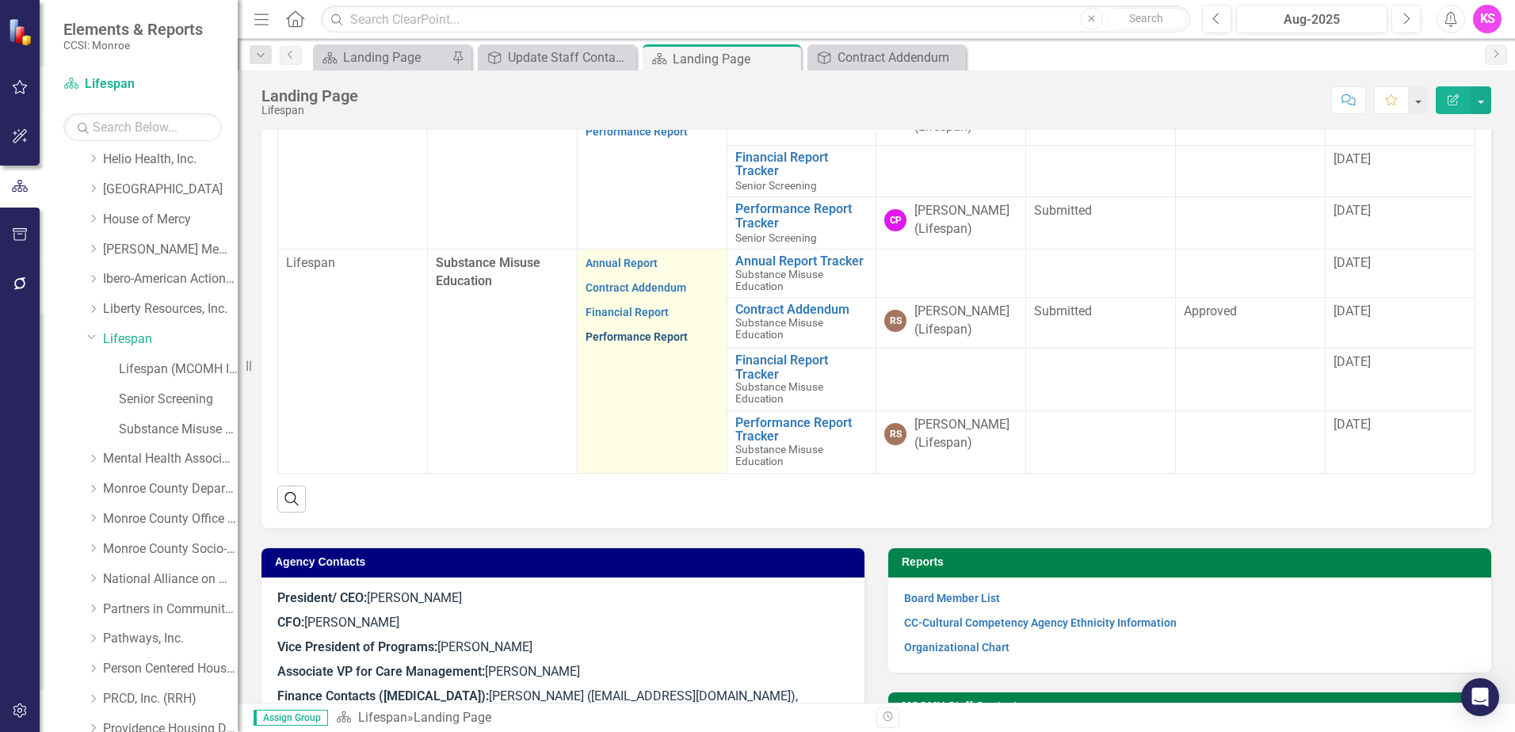
click at [629, 336] on link "Performance Report" at bounding box center [637, 337] width 102 height 13
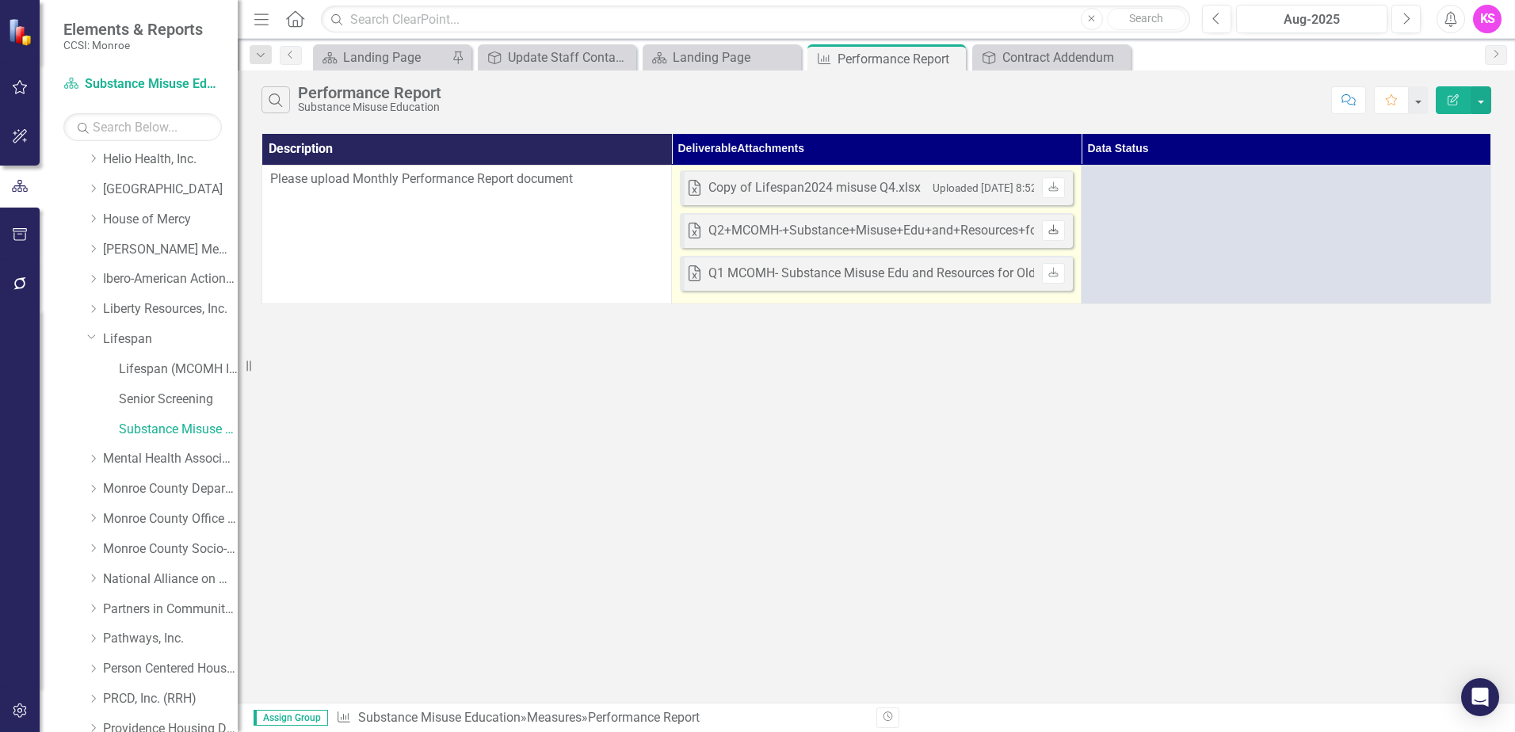
click at [1051, 233] on icon "Download" at bounding box center [1054, 231] width 12 height 10
